Goal: Task Accomplishment & Management: Use online tool/utility

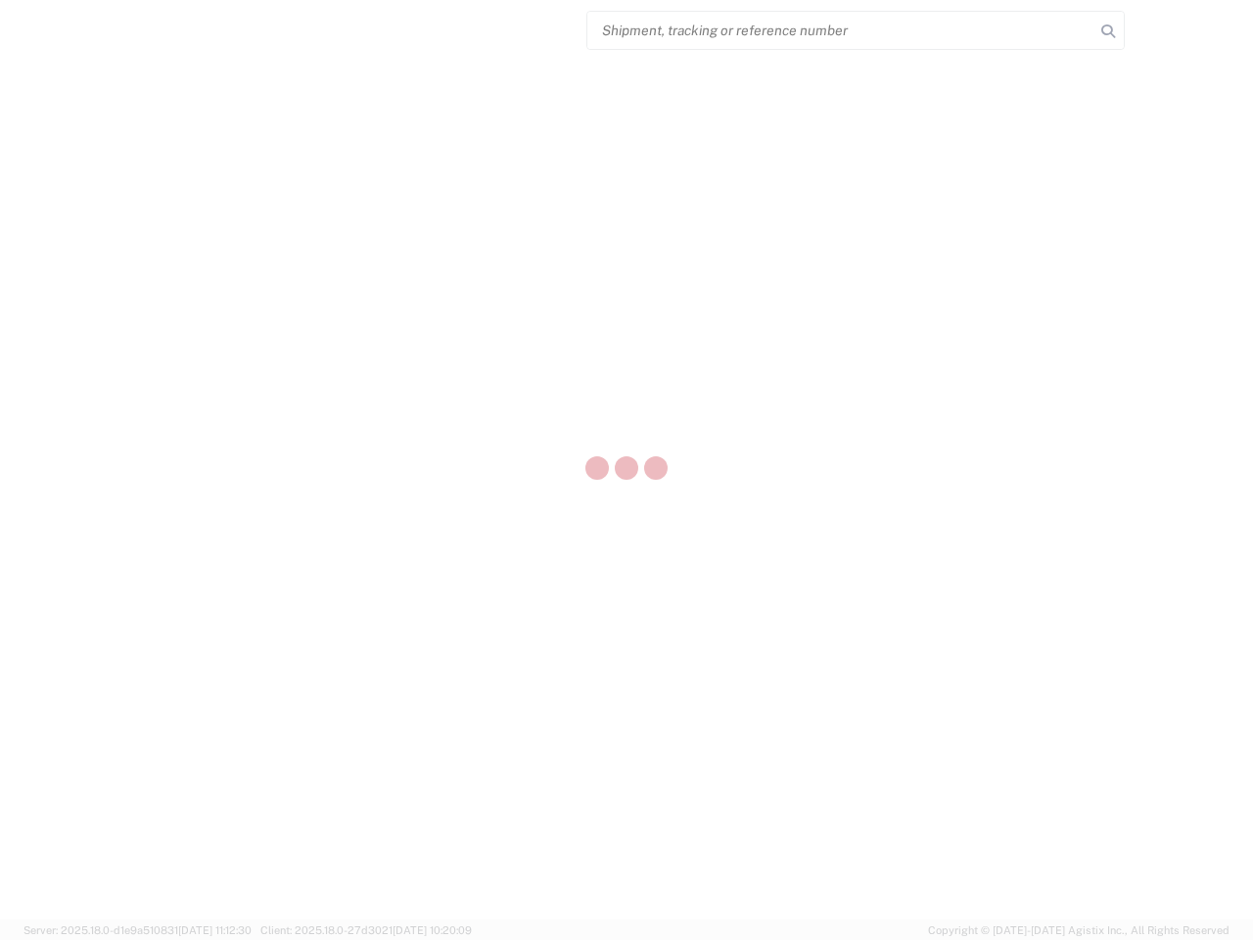
select select "US"
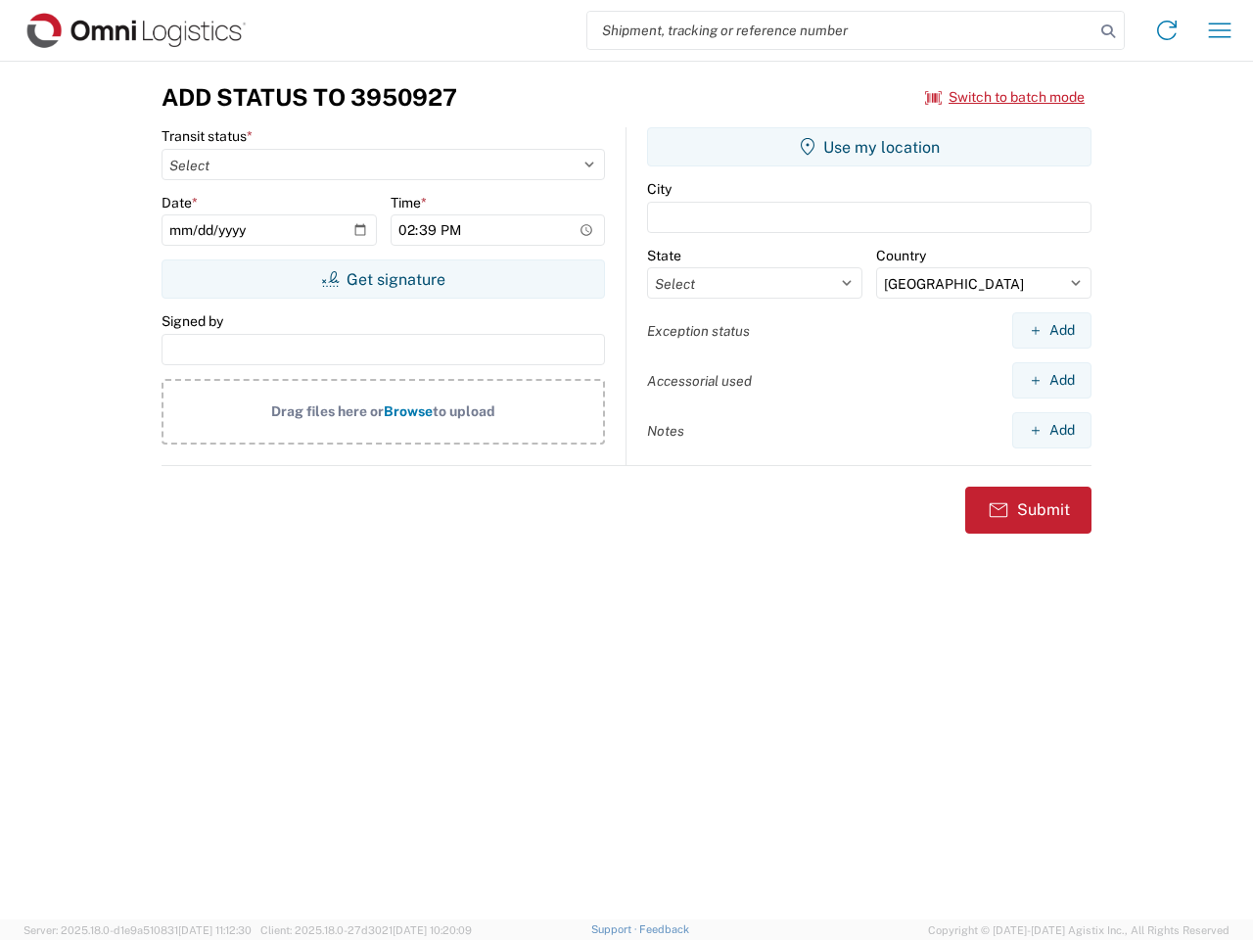
click at [841, 30] on input "search" at bounding box center [841, 30] width 507 height 37
click at [1108, 31] on icon at bounding box center [1108, 31] width 27 height 27
click at [1167, 30] on icon at bounding box center [1167, 30] width 31 height 31
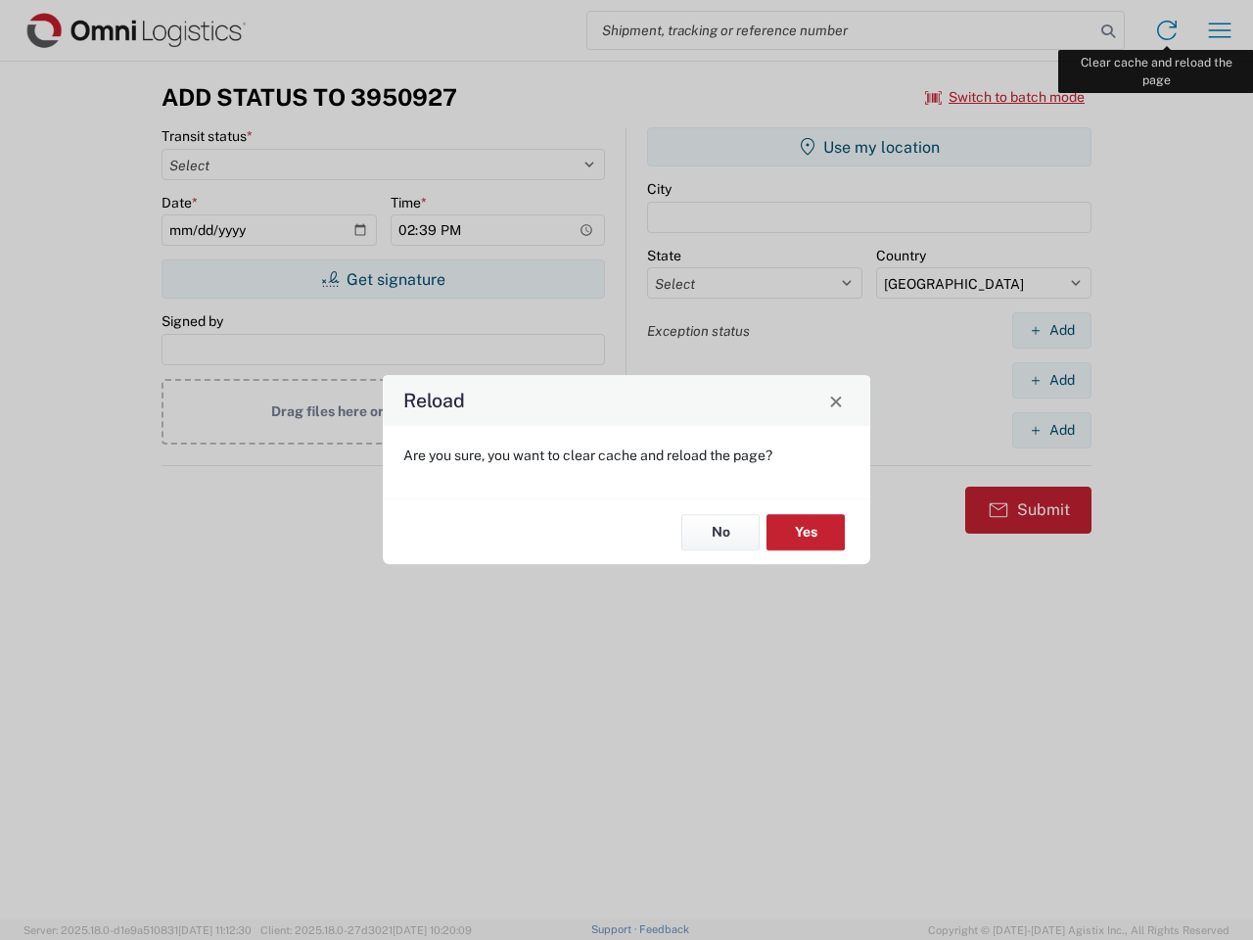
click at [1220, 30] on div "Reload Are you sure, you want to clear cache and reload the page? No Yes" at bounding box center [626, 470] width 1253 height 940
click at [1006, 97] on div "Reload Are you sure, you want to clear cache and reload the page? No Yes" at bounding box center [626, 470] width 1253 height 940
click at [383, 279] on div "Reload Are you sure, you want to clear cache and reload the page? No Yes" at bounding box center [626, 470] width 1253 height 940
click at [870, 147] on div "Reload Are you sure, you want to clear cache and reload the page? No Yes" at bounding box center [626, 470] width 1253 height 940
click at [1052, 330] on div "Reload Are you sure, you want to clear cache and reload the page? No Yes" at bounding box center [626, 470] width 1253 height 940
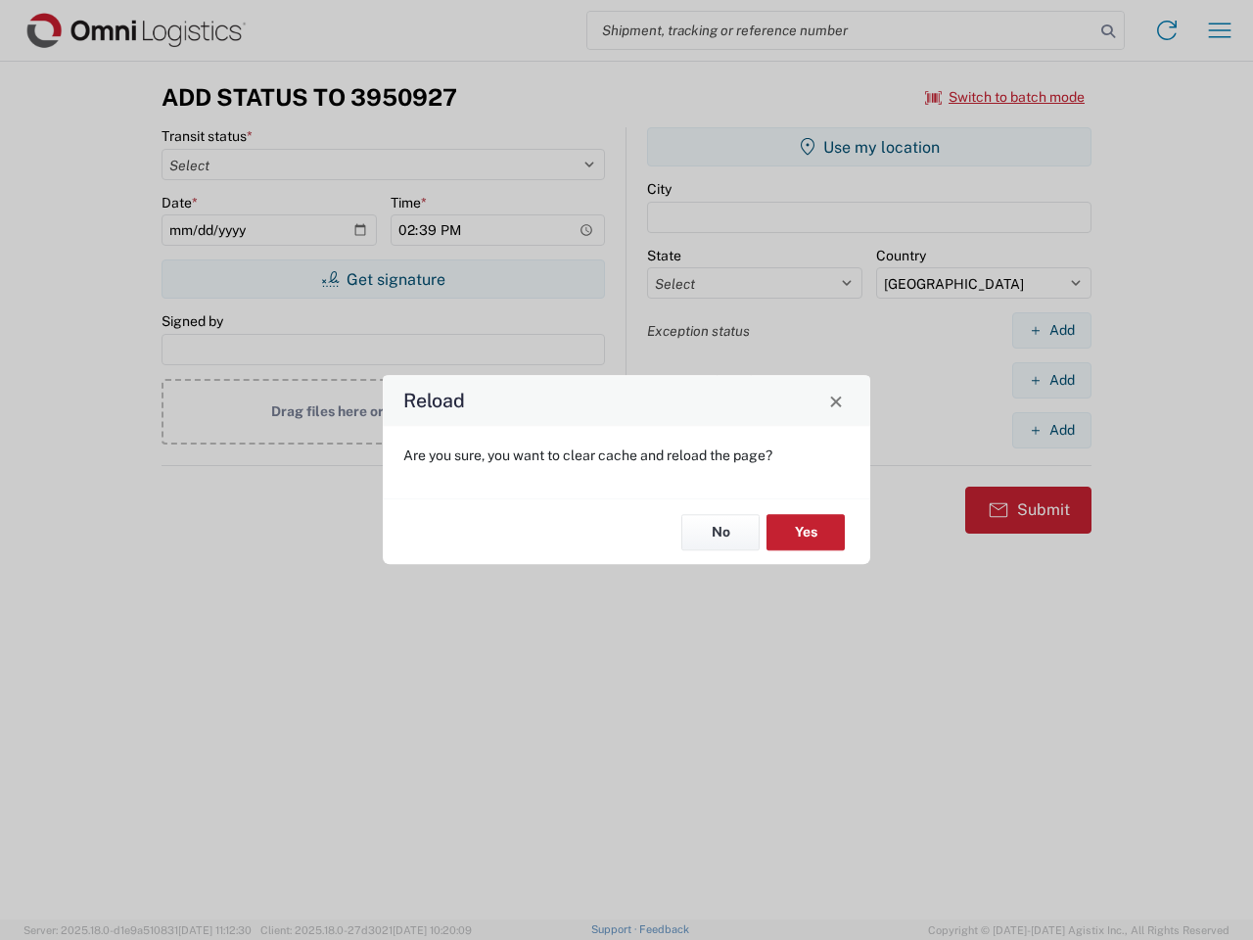
click at [1052, 380] on div "Reload Are you sure, you want to clear cache and reload the page? No Yes" at bounding box center [626, 470] width 1253 height 940
click at [1052, 430] on div "Reload Are you sure, you want to clear cache and reload the page? No Yes" at bounding box center [626, 470] width 1253 height 940
